Goal: Task Accomplishment & Management: Use online tool/utility

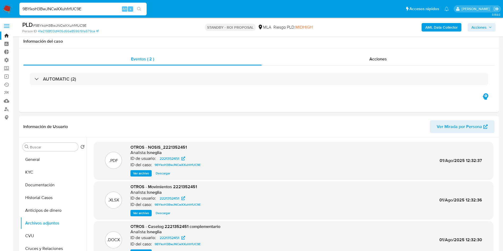
select select "10"
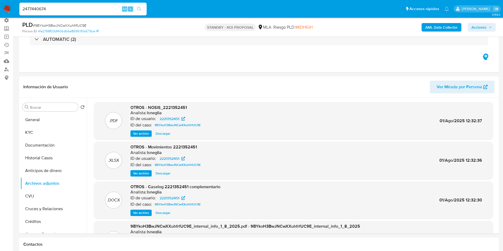
type input "2477440674"
click at [139, 10] on icon "search-icon" at bounding box center [139, 9] width 4 height 4
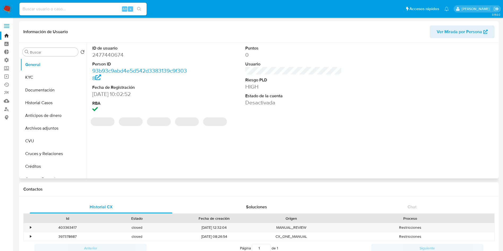
select select "10"
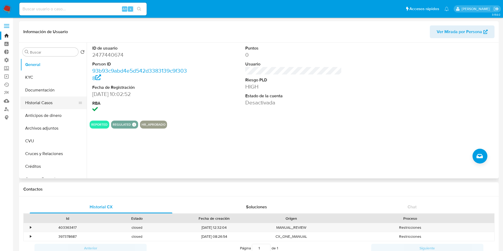
click at [40, 103] on button "Historial Casos" at bounding box center [51, 103] width 62 height 13
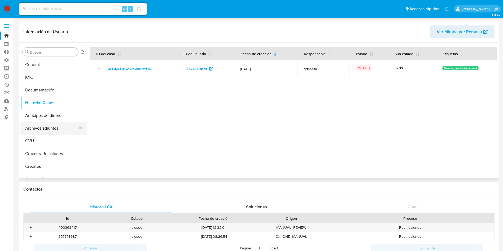
click at [46, 127] on button "Archivos adjuntos" at bounding box center [51, 128] width 62 height 13
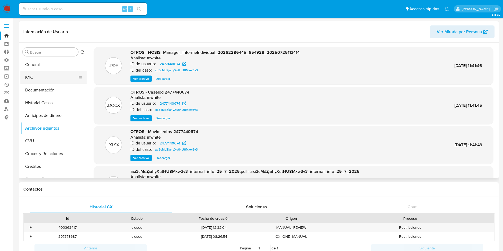
click at [46, 71] on button "KYC" at bounding box center [51, 77] width 62 height 13
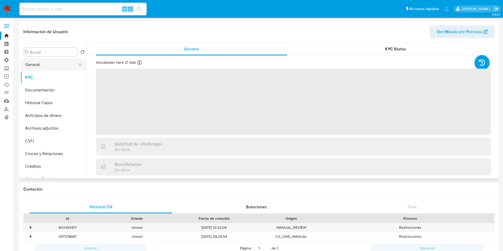
click at [46, 65] on button "General" at bounding box center [51, 64] width 62 height 13
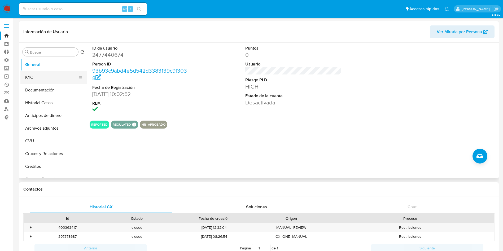
click at [43, 75] on button "KYC" at bounding box center [51, 77] width 62 height 13
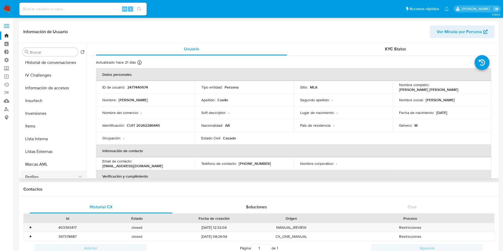
scroll to position [249, 0]
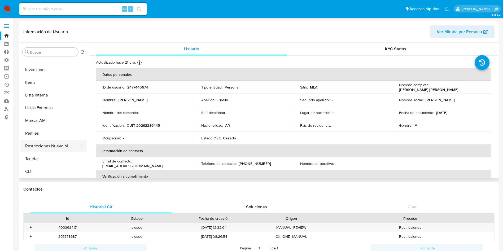
click at [54, 149] on button "Restricciones Nuevo Mundo" at bounding box center [51, 146] width 62 height 13
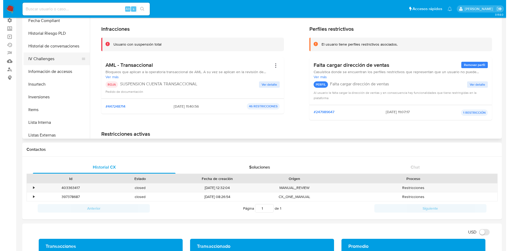
scroll to position [170, 0]
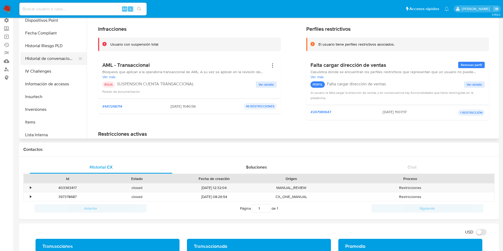
click at [57, 59] on button "Historial de conversaciones" at bounding box center [51, 58] width 62 height 13
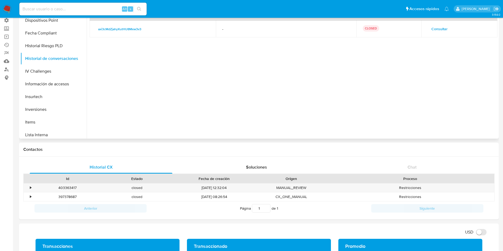
click at [437, 28] on span "Consultar" at bounding box center [439, 28] width 16 height 7
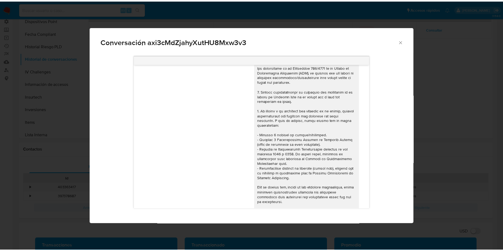
scroll to position [0, 0]
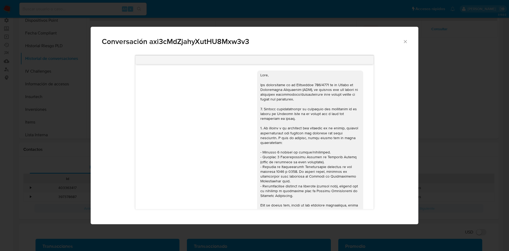
click at [407, 41] on icon "Cerrar" at bounding box center [405, 41] width 5 height 5
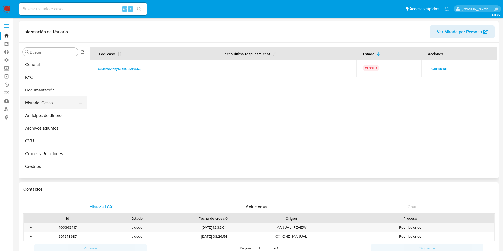
click at [47, 100] on button "Historial Casos" at bounding box center [51, 103] width 62 height 13
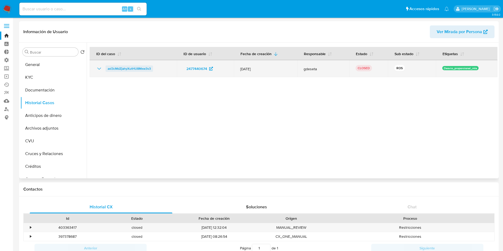
click at [109, 68] on span "axi3cMdZjahyXutHU8Mxw3v3" at bounding box center [129, 68] width 43 height 6
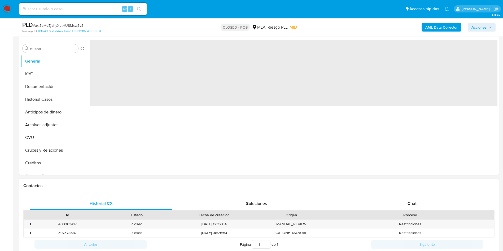
scroll to position [119, 0]
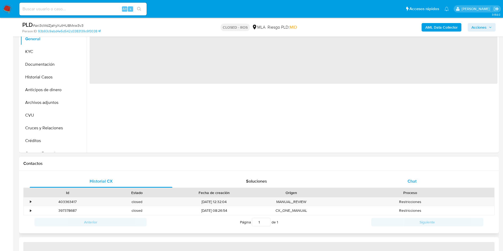
click at [413, 186] on div "Chat" at bounding box center [412, 181] width 143 height 13
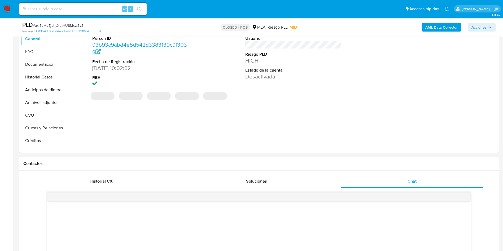
scroll to position [199, 0]
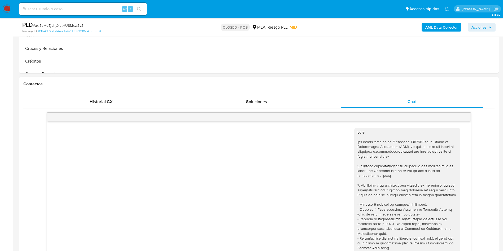
select select "10"
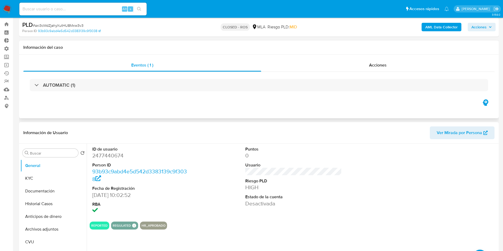
scroll to position [0, 0]
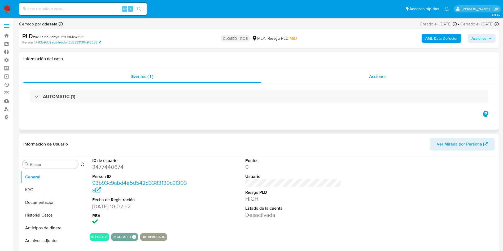
click at [381, 78] on span "Acciones" at bounding box center [377, 76] width 17 height 6
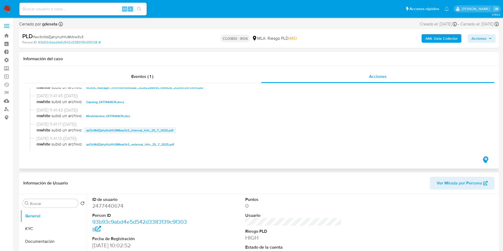
scroll to position [239, 0]
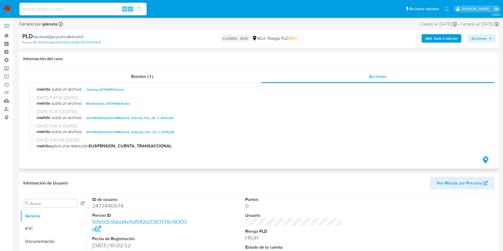
click at [106, 101] on span "Movimientos-2477440674.xlsx" at bounding box center [108, 103] width 44 height 6
click at [107, 88] on span "Caselog 2477440674.docx" at bounding box center [105, 89] width 38 height 6
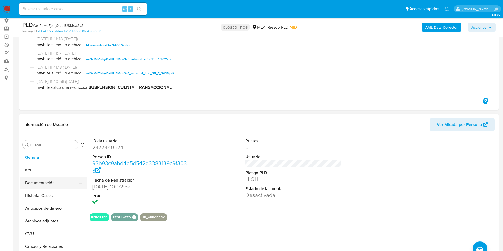
click at [45, 179] on button "Documentación" at bounding box center [51, 183] width 62 height 13
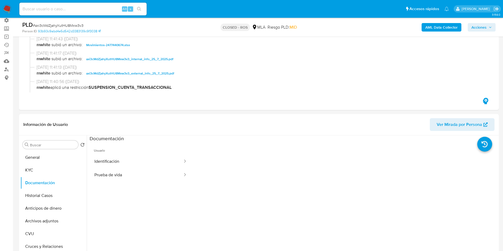
click at [162, 172] on button "Prueba de vida" at bounding box center [137, 175] width 94 height 14
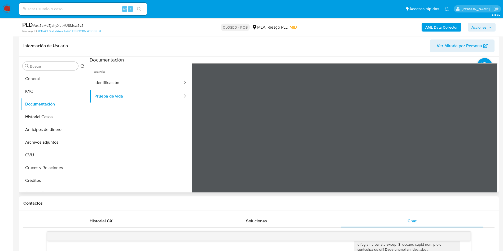
scroll to position [119, 0]
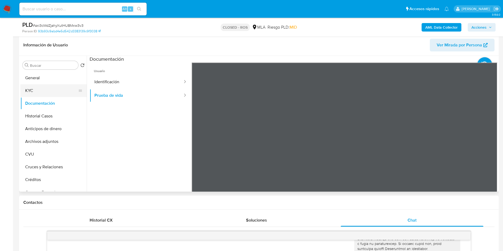
click at [49, 91] on button "KYC" at bounding box center [51, 90] width 62 height 13
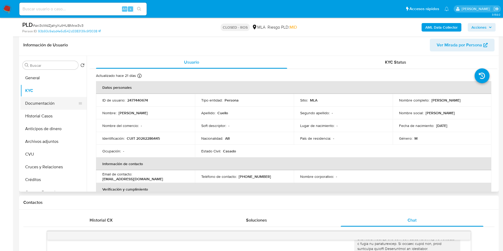
click at [45, 103] on button "Documentación" at bounding box center [51, 103] width 62 height 13
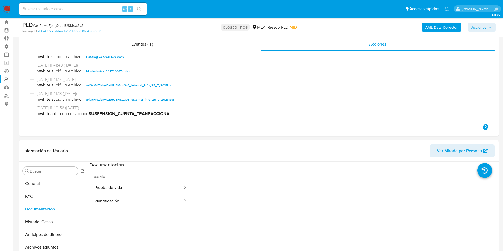
scroll to position [0, 0]
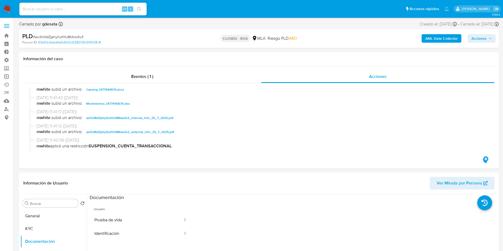
click at [8, 77] on link "Operaciones masivas" at bounding box center [31, 76] width 63 height 8
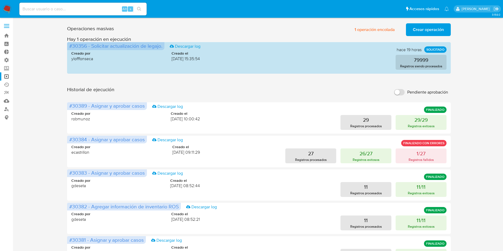
click at [411, 34] on button "Crear operación" at bounding box center [428, 29] width 45 height 13
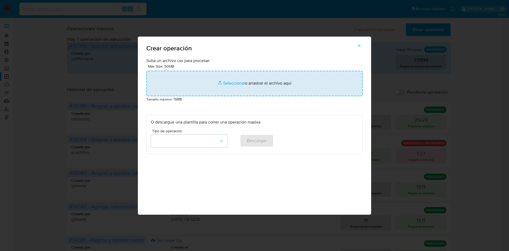
click at [240, 81] on input "file" at bounding box center [254, 83] width 216 height 25
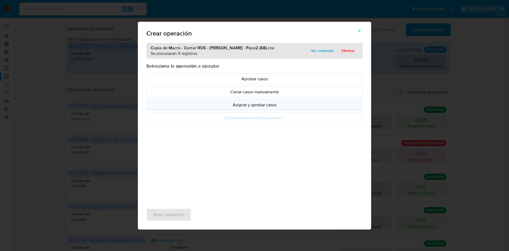
drag, startPoint x: 240, startPoint y: 81, endPoint x: 260, endPoint y: 107, distance: 32.8
click at [260, 107] on p "Asignar y aprobar casos" at bounding box center [254, 105] width 207 height 6
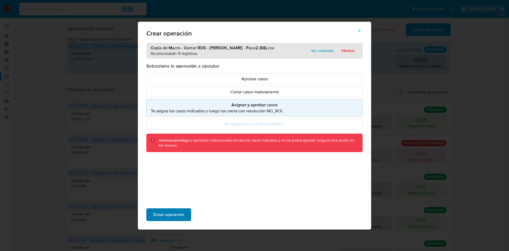
click at [187, 212] on button "Crear operación" at bounding box center [168, 214] width 45 height 13
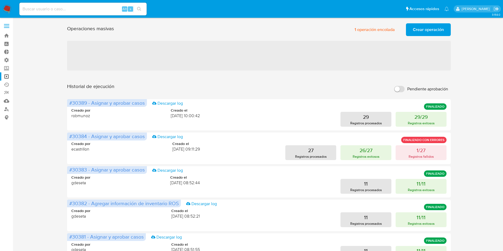
click at [415, 32] on span "Crear operación" at bounding box center [428, 30] width 31 height 12
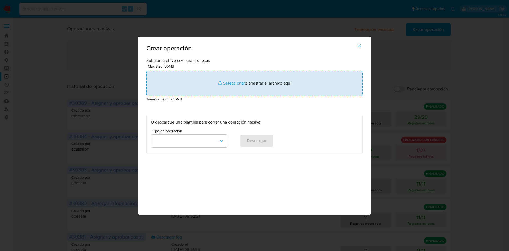
click at [294, 74] on input "file" at bounding box center [254, 83] width 216 height 25
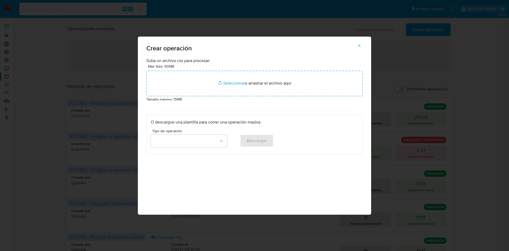
drag, startPoint x: 290, startPoint y: 54, endPoint x: 280, endPoint y: 67, distance: 16.7
click at [290, 54] on div "Crear operación" at bounding box center [254, 47] width 233 height 21
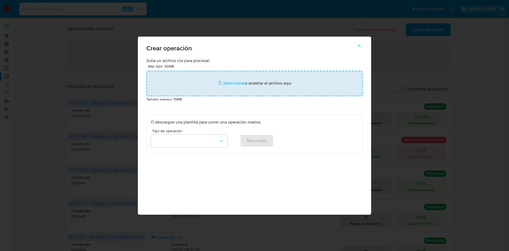
click at [268, 85] on input "file" at bounding box center [254, 83] width 216 height 25
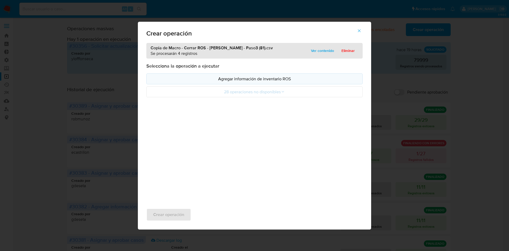
click at [261, 80] on p "Agregar información de inventario ROS" at bounding box center [254, 79] width 207 height 6
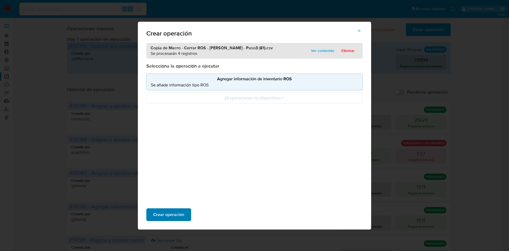
click at [179, 212] on span "Crear operación" at bounding box center [168, 215] width 31 height 12
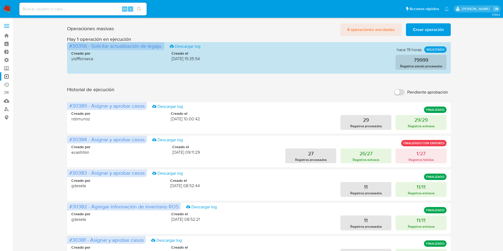
click at [376, 30] on span "4 operaciones encoladas" at bounding box center [371, 30] width 48 height 12
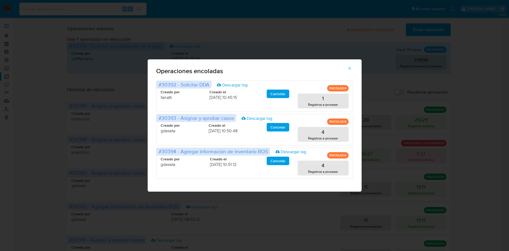
click at [350, 69] on icon "button" at bounding box center [349, 68] width 3 height 3
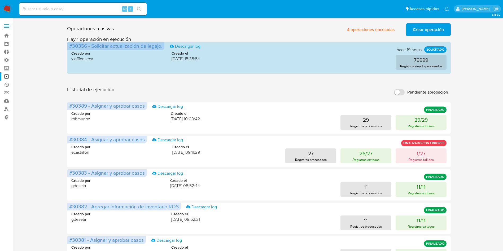
click at [418, 32] on span "Crear operación" at bounding box center [428, 30] width 31 height 12
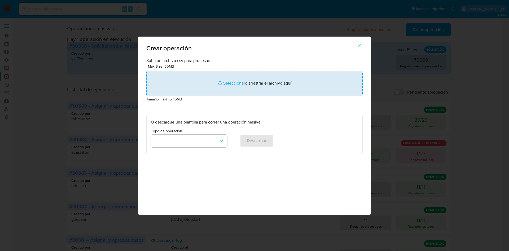
click at [270, 82] on input "file" at bounding box center [254, 83] width 216 height 25
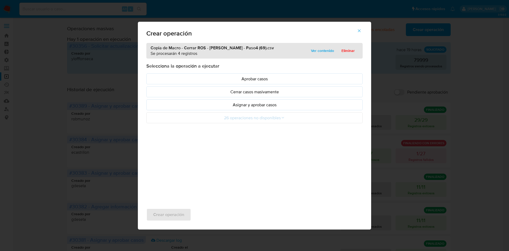
click at [277, 108] on p "Asignar y aprobar casos" at bounding box center [254, 105] width 207 height 6
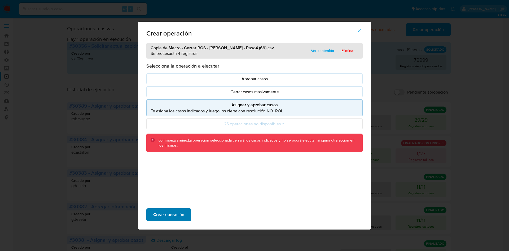
click at [181, 211] on span "Crear operación" at bounding box center [168, 215] width 31 height 12
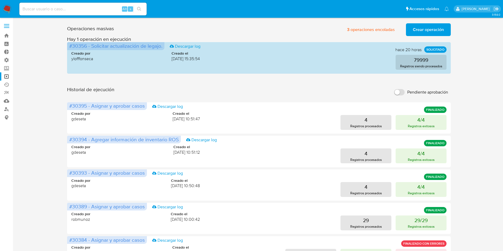
click at [66, 9] on input at bounding box center [82, 9] width 127 height 7
paste input "QVCaue8eNOIGSXCrTi1J09yR"
type input "QVCaue8eNOIGSXCrTi1J09yR"
click at [143, 9] on button "search-icon" at bounding box center [139, 8] width 11 height 7
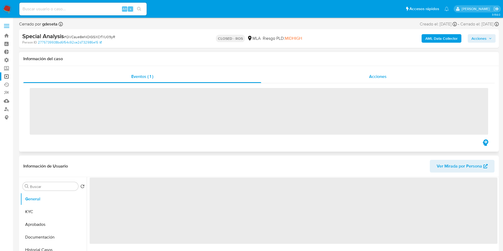
click at [377, 79] on span "Acciones" at bounding box center [377, 76] width 17 height 6
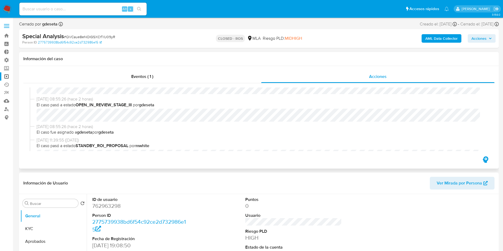
select select "10"
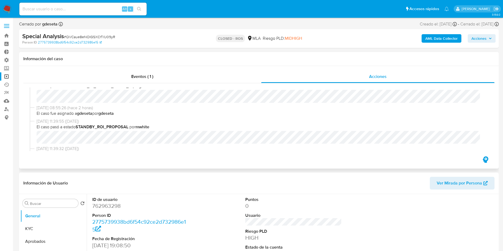
scroll to position [199, 0]
